Goal: Information Seeking & Learning: Check status

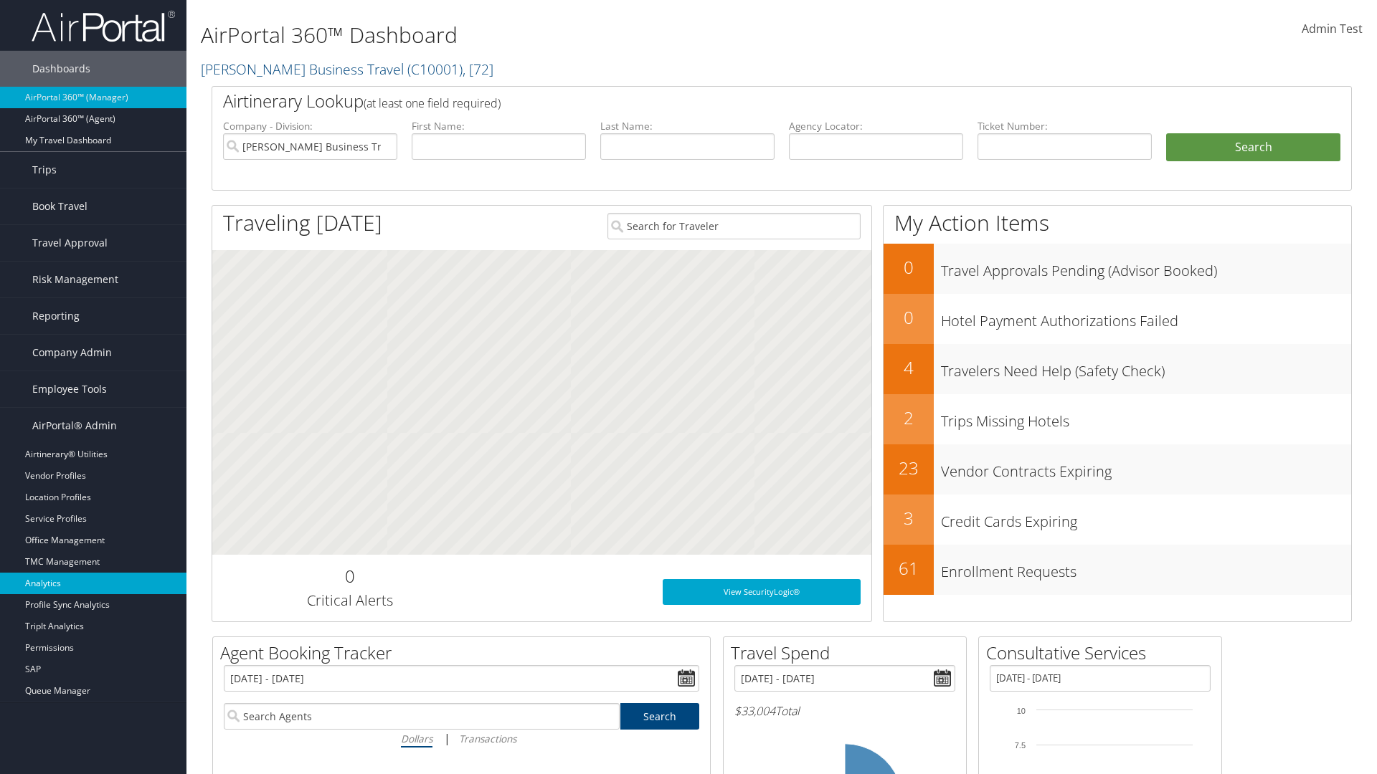
click at [93, 584] on link "Analytics" at bounding box center [93, 584] width 186 height 22
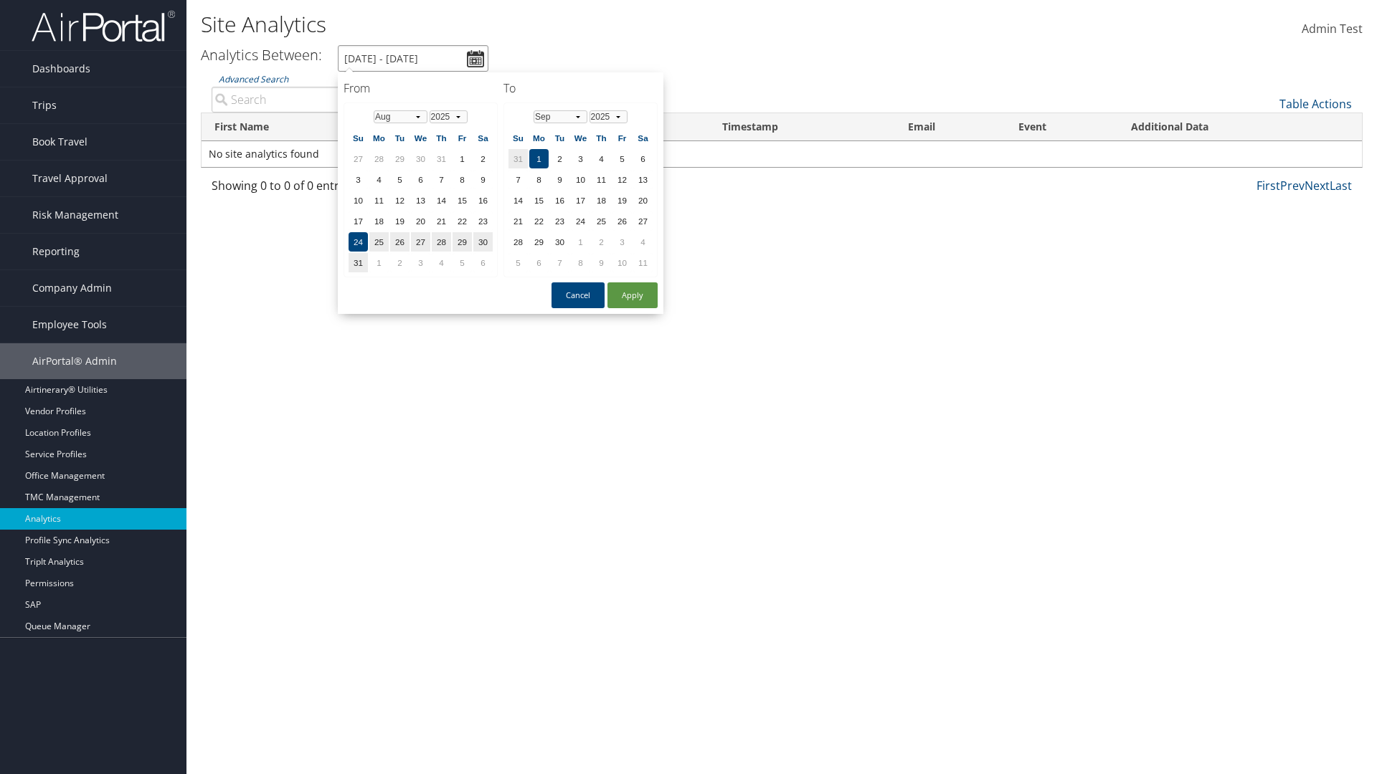
click at [413, 58] on input "8/24/2025 - 9/1/2025" at bounding box center [413, 58] width 151 height 27
click at [420, 158] on td "1" at bounding box center [420, 158] width 19 height 19
click at [632, 295] on button "Apply" at bounding box center [632, 296] width 50 height 26
type input "8/1/2018 - 9/1/2025"
click at [346, 99] on input "Advanced Search" at bounding box center [346, 100] width 269 height 26
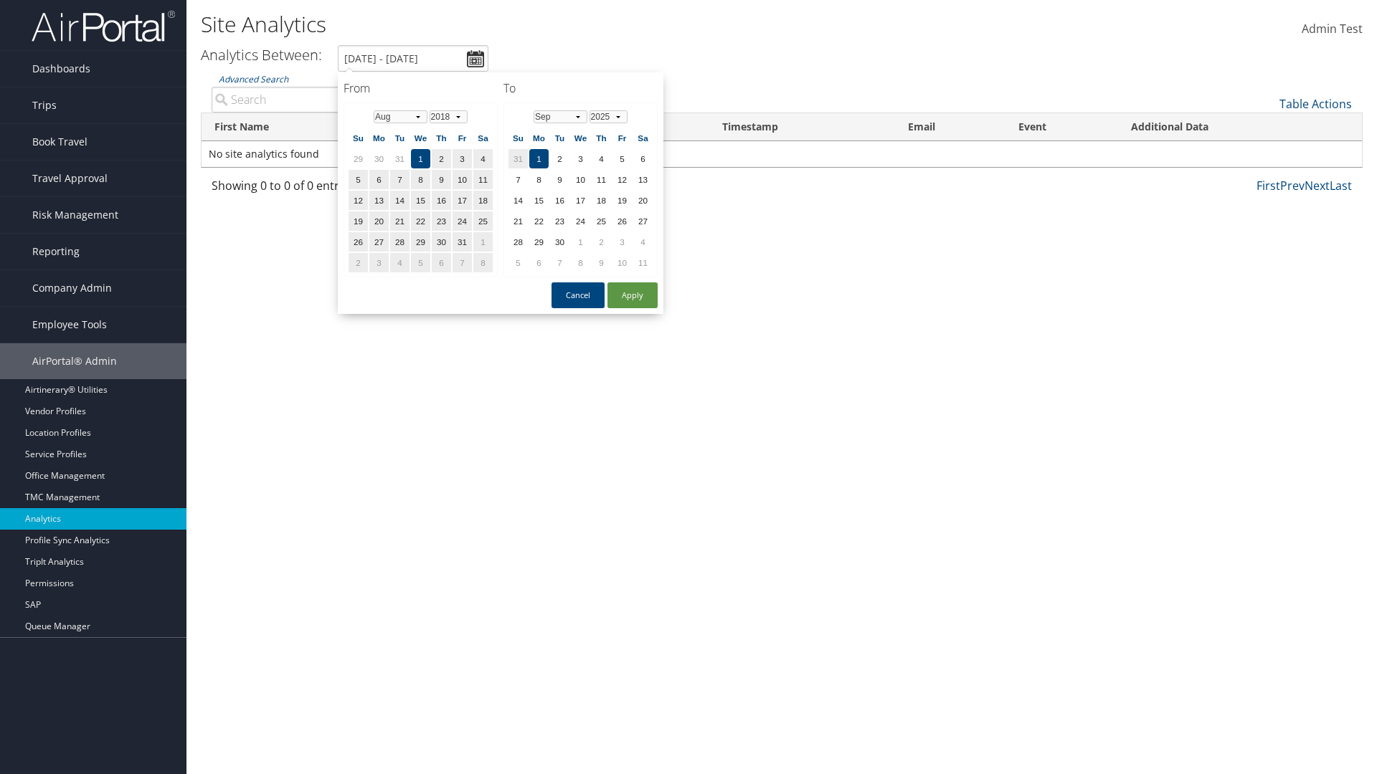
type input "Wanda"
